Goal: Navigation & Orientation: Find specific page/section

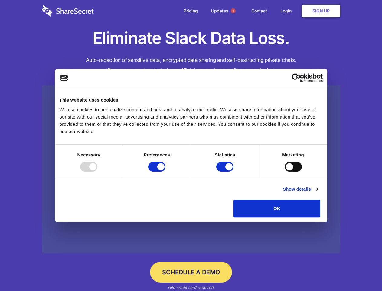
click at [97, 171] on div at bounding box center [88, 167] width 17 height 10
click at [166, 171] on input "Preferences" at bounding box center [156, 167] width 17 height 10
checkbox input "false"
click at [226, 171] on input "Statistics" at bounding box center [224, 167] width 17 height 10
checkbox input "false"
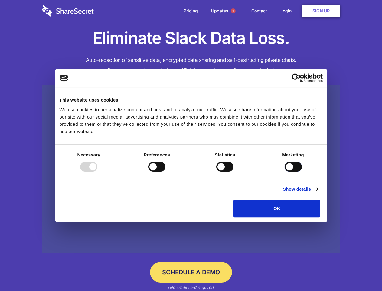
click at [285, 171] on input "Marketing" at bounding box center [293, 167] width 17 height 10
checkbox input "true"
click at [318, 192] on link "Show details" at bounding box center [300, 188] width 35 height 7
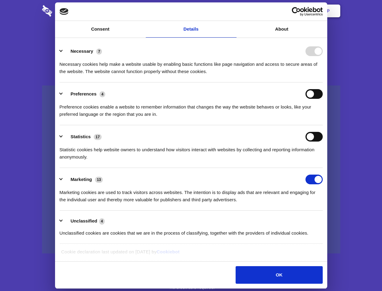
click at [323, 82] on li "Necessary 7 Necessary cookies help make a website usable by enabling basic func…" at bounding box center [191, 61] width 263 height 43
click at [233, 11] on span "1" at bounding box center [233, 10] width 5 height 5
